Goal: Transaction & Acquisition: Obtain resource

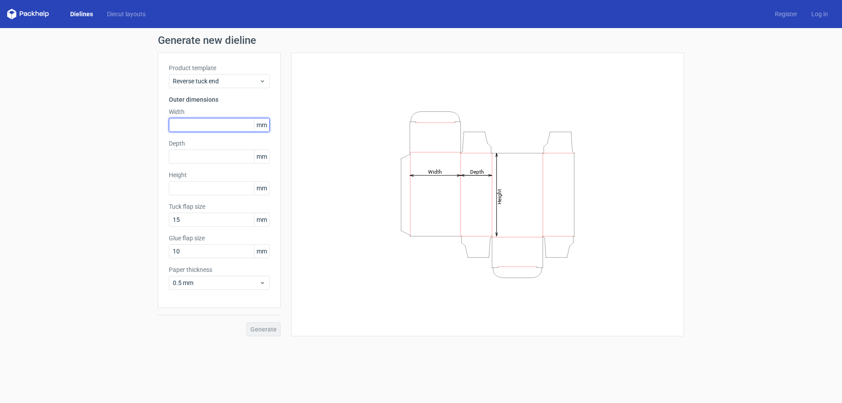
click at [228, 126] on input "text" at bounding box center [219, 125] width 101 height 14
click at [214, 125] on input "text" at bounding box center [219, 125] width 101 height 14
type input "67"
click at [206, 150] on input "text" at bounding box center [219, 156] width 101 height 14
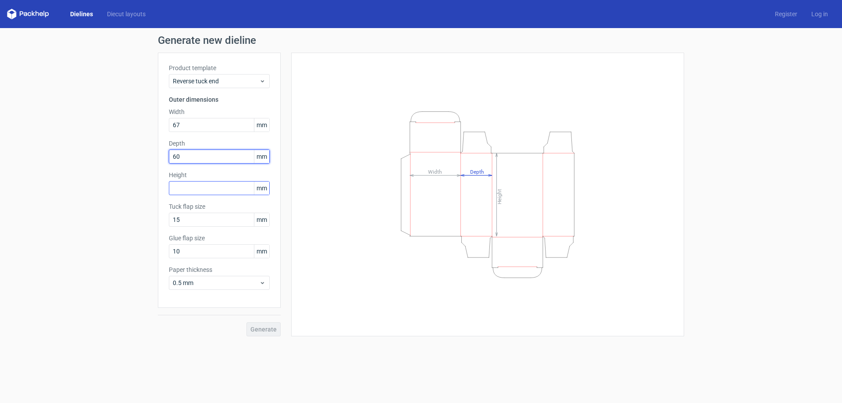
type input "60"
click at [191, 188] on input "text" at bounding box center [219, 188] width 101 height 14
type input "118"
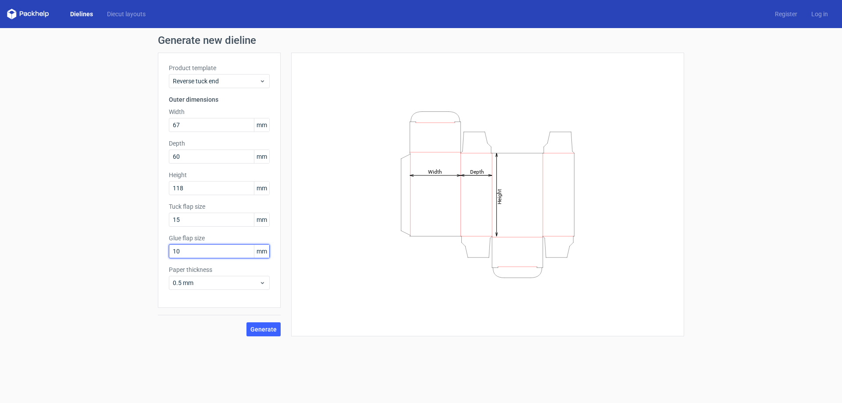
click at [213, 246] on input "10" at bounding box center [219, 251] width 101 height 14
type input "15"
click at [246, 322] on button "Generate" at bounding box center [263, 329] width 34 height 14
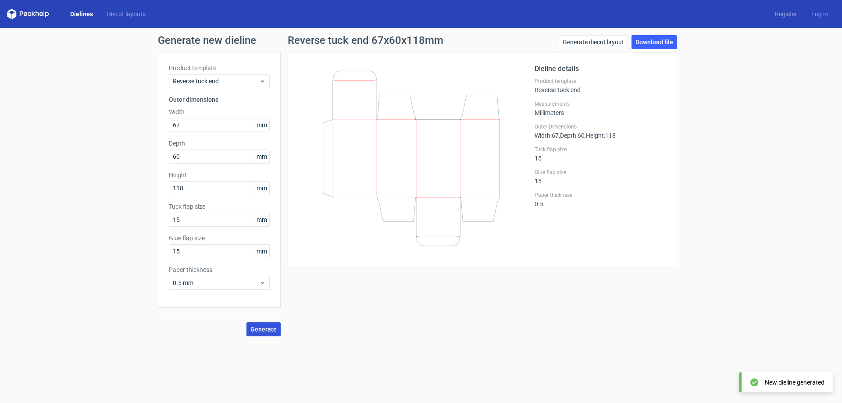
click at [251, 331] on button "Generate" at bounding box center [263, 329] width 34 height 14
click at [650, 36] on link "Download file" at bounding box center [654, 42] width 46 height 14
click at [668, 45] on link "Download file" at bounding box center [654, 42] width 46 height 14
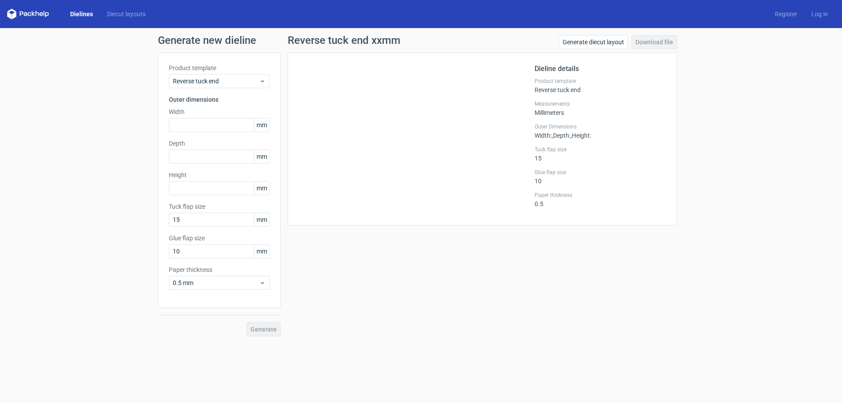
click at [227, 134] on div "Product template Reverse tuck end Outer dimensions Width mm Depth mm Height [PE…" at bounding box center [219, 180] width 123 height 255
click at [227, 121] on input "text" at bounding box center [219, 125] width 101 height 14
type input "67"
click at [233, 164] on div "Product template Reverse tuck end Outer dimensions Width 67 mm Depth mm Height …" at bounding box center [219, 180] width 123 height 255
click at [224, 155] on input "text" at bounding box center [219, 156] width 101 height 14
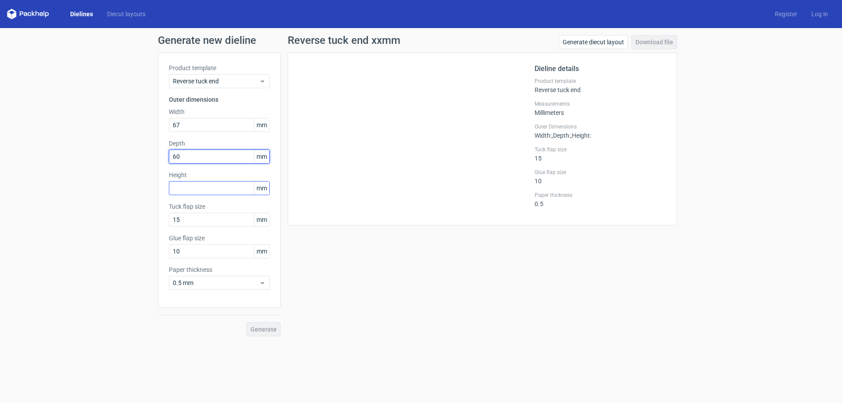
type input "60"
click at [214, 184] on input "text" at bounding box center [219, 188] width 101 height 14
type input "118"
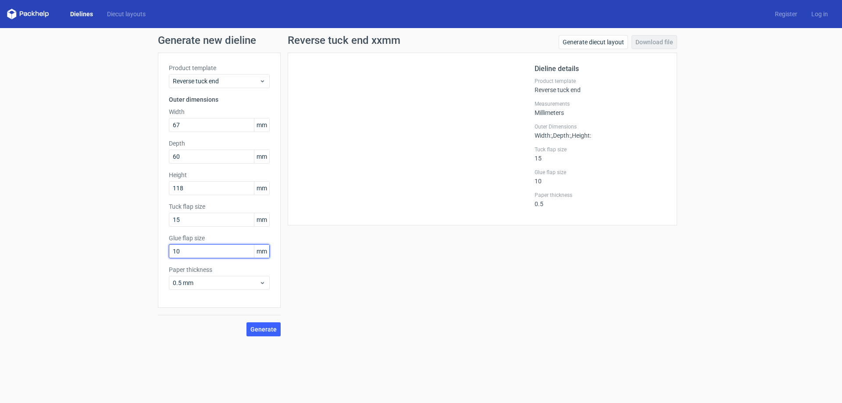
click at [178, 255] on input "10" at bounding box center [219, 251] width 101 height 14
type input "15"
click at [246, 322] on button "Generate" at bounding box center [263, 329] width 34 height 14
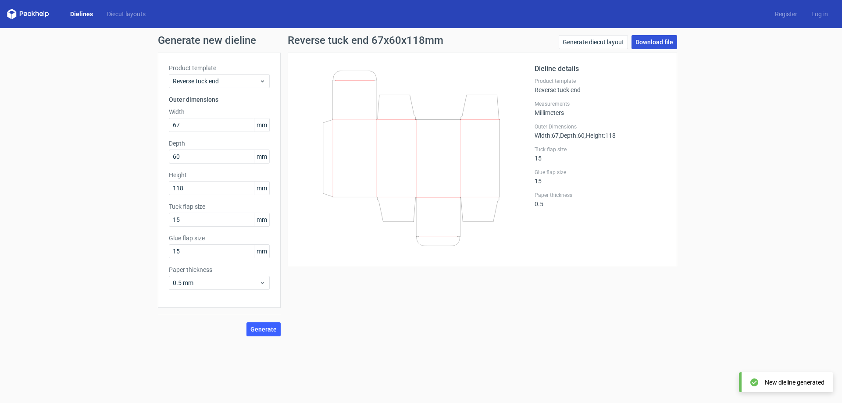
click at [664, 42] on link "Download file" at bounding box center [654, 42] width 46 height 14
click at [257, 327] on span "Generate" at bounding box center [263, 329] width 26 height 6
click at [662, 43] on link "Download file" at bounding box center [654, 42] width 46 height 14
